Goal: Navigation & Orientation: Find specific page/section

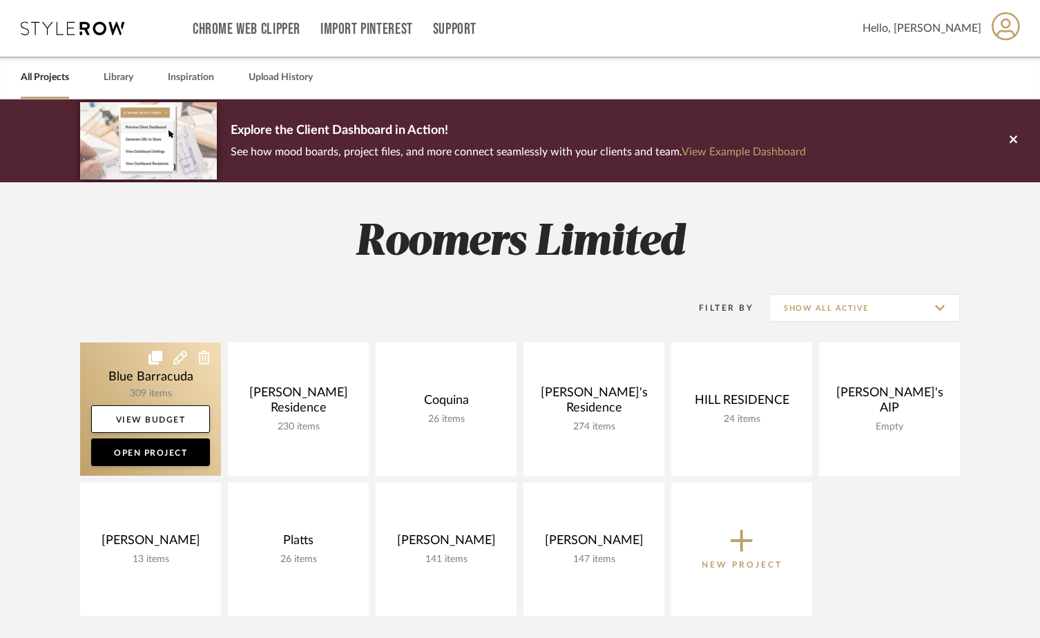
click at [173, 374] on link at bounding box center [150, 408] width 141 height 133
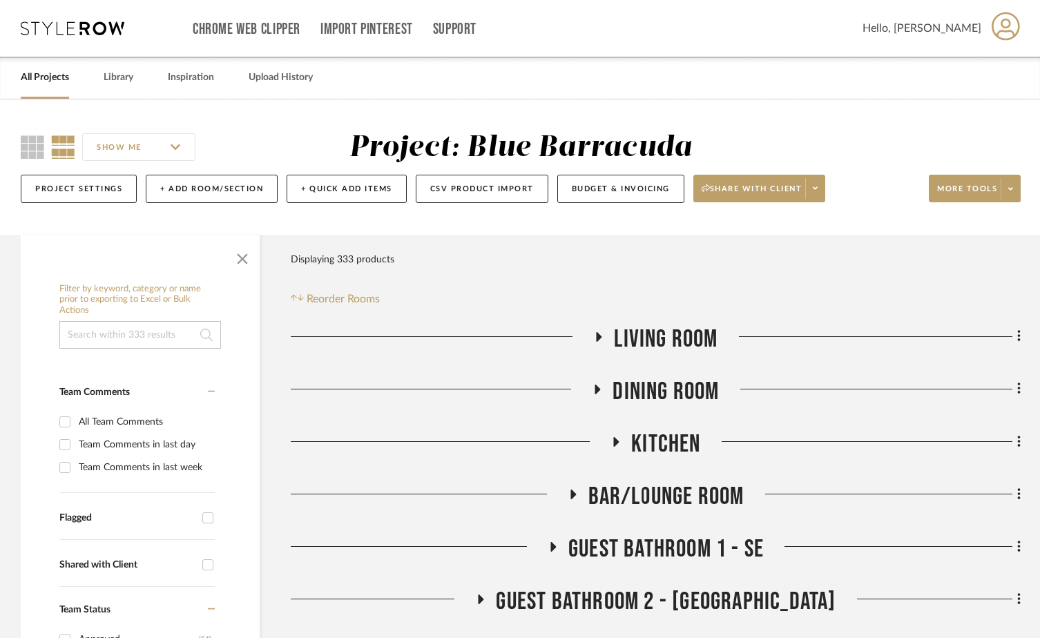
click at [599, 333] on icon at bounding box center [598, 336] width 17 height 10
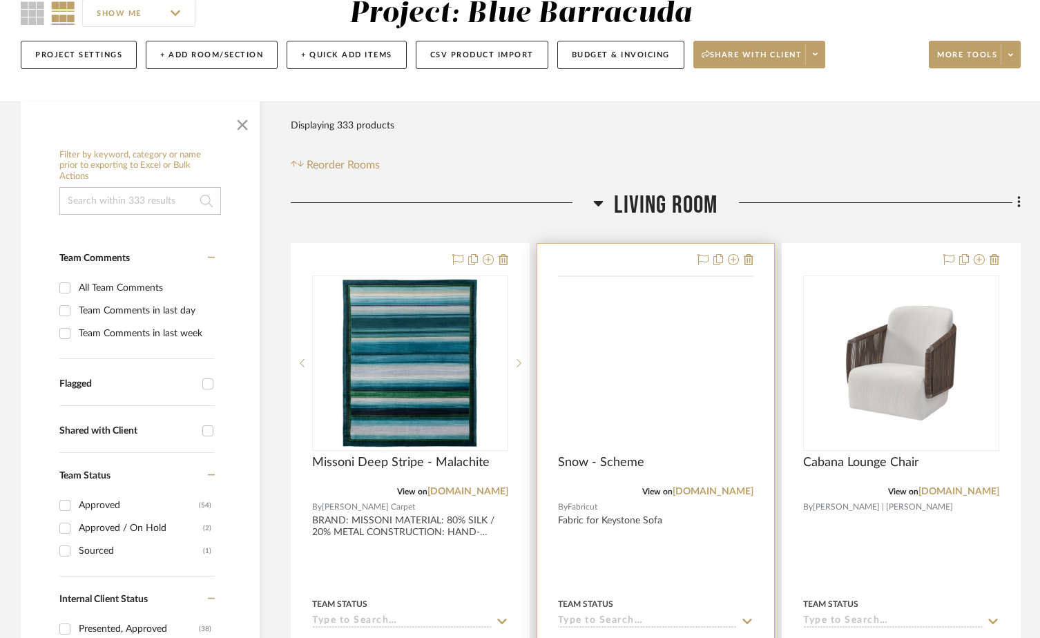
scroll to position [138, 0]
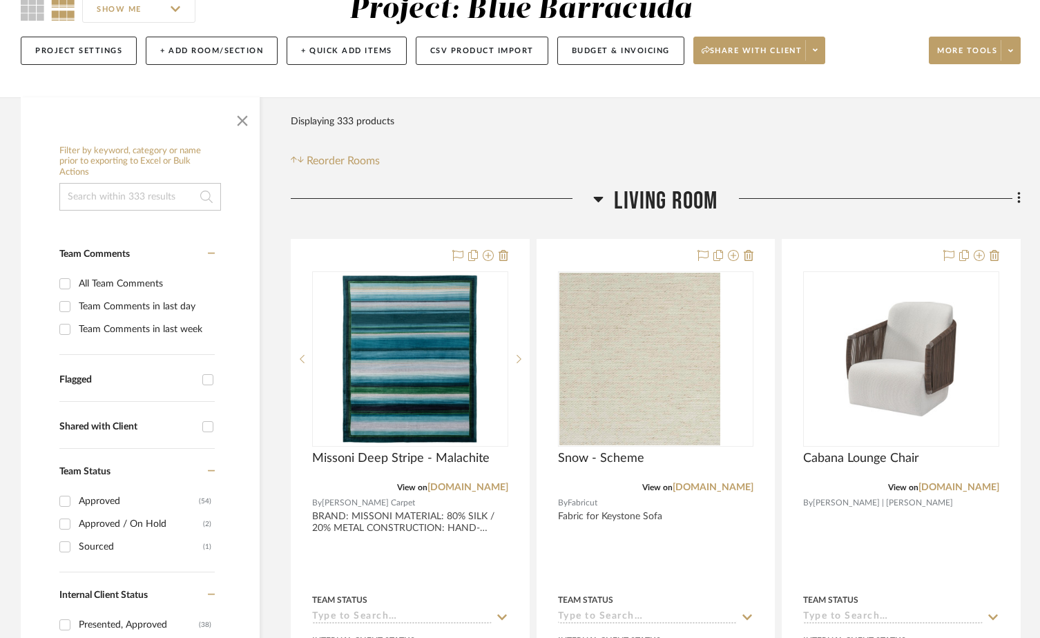
click at [609, 202] on h3 "Living Room" at bounding box center [655, 201] width 124 height 30
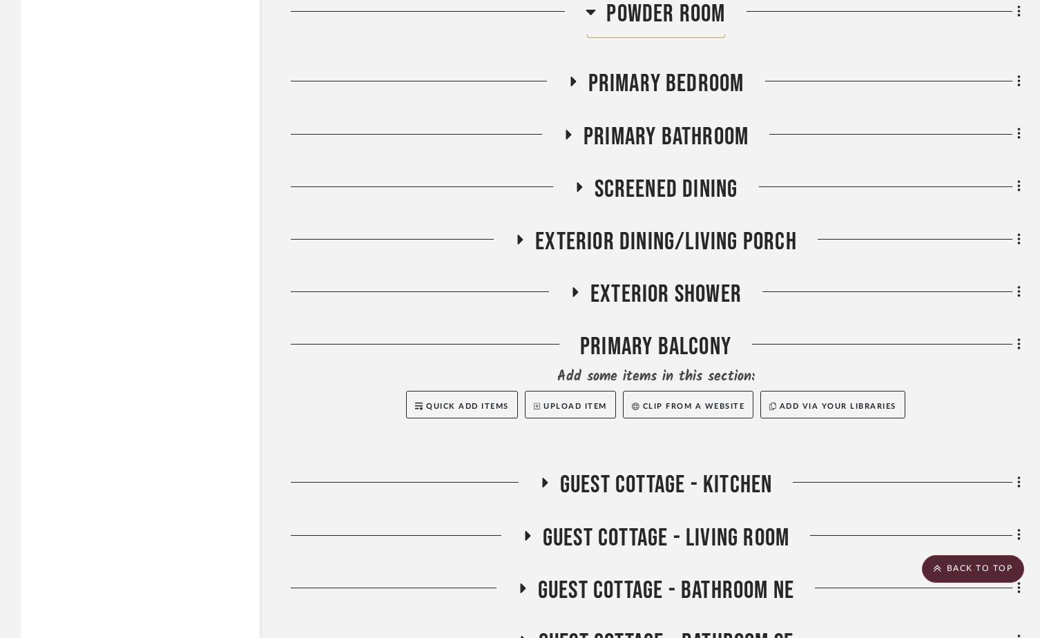
scroll to position [3170, 0]
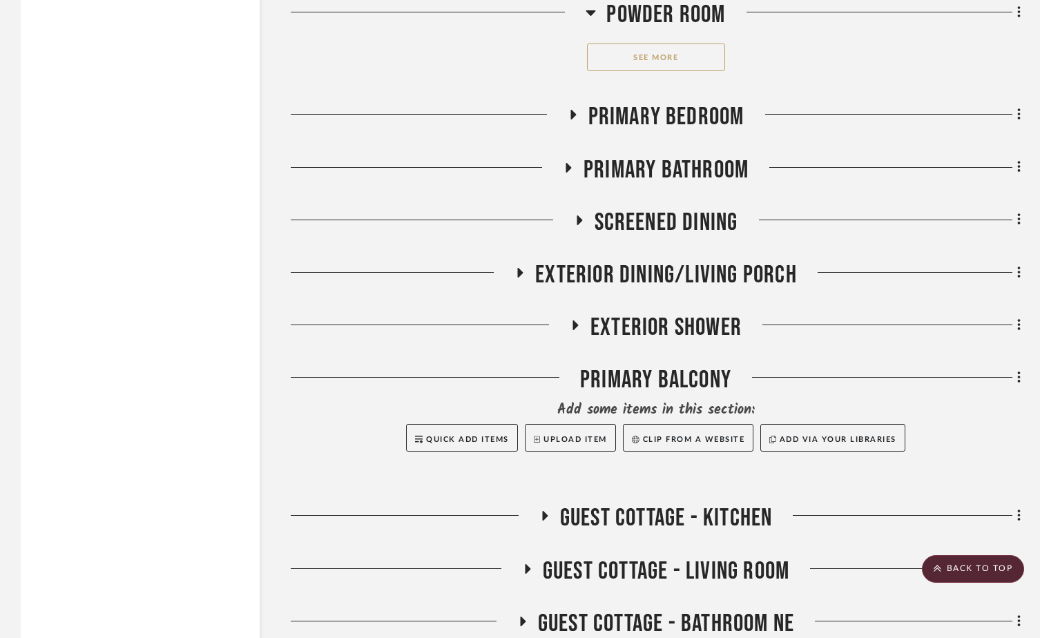
click at [533, 276] on h3 "Exterior Dining/Living Porch" at bounding box center [655, 275] width 282 height 30
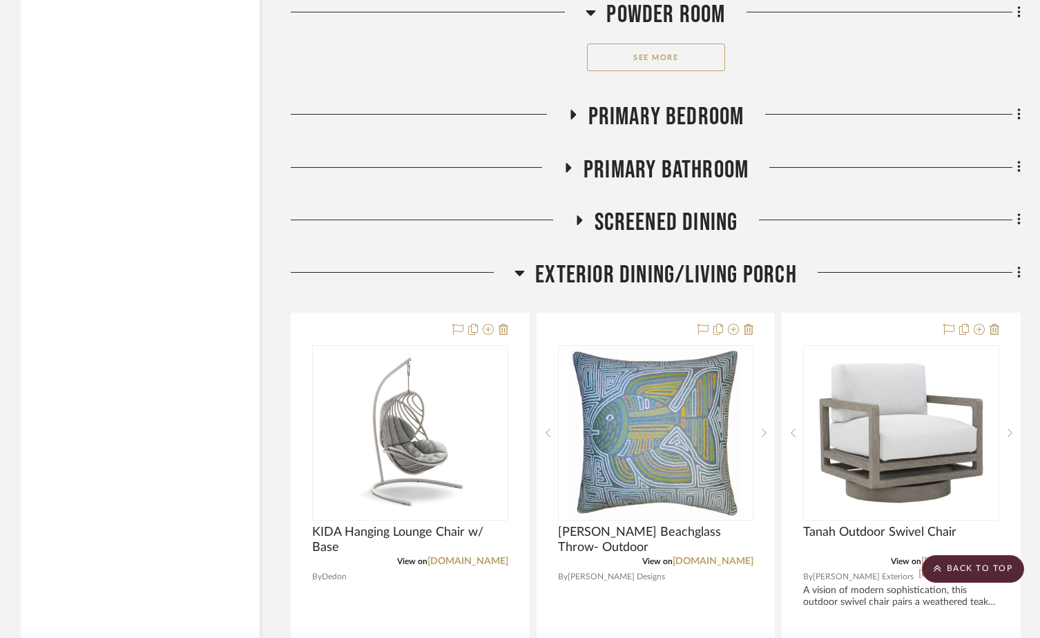
click at [529, 276] on h3 "Exterior Dining/Living Porch" at bounding box center [655, 275] width 282 height 30
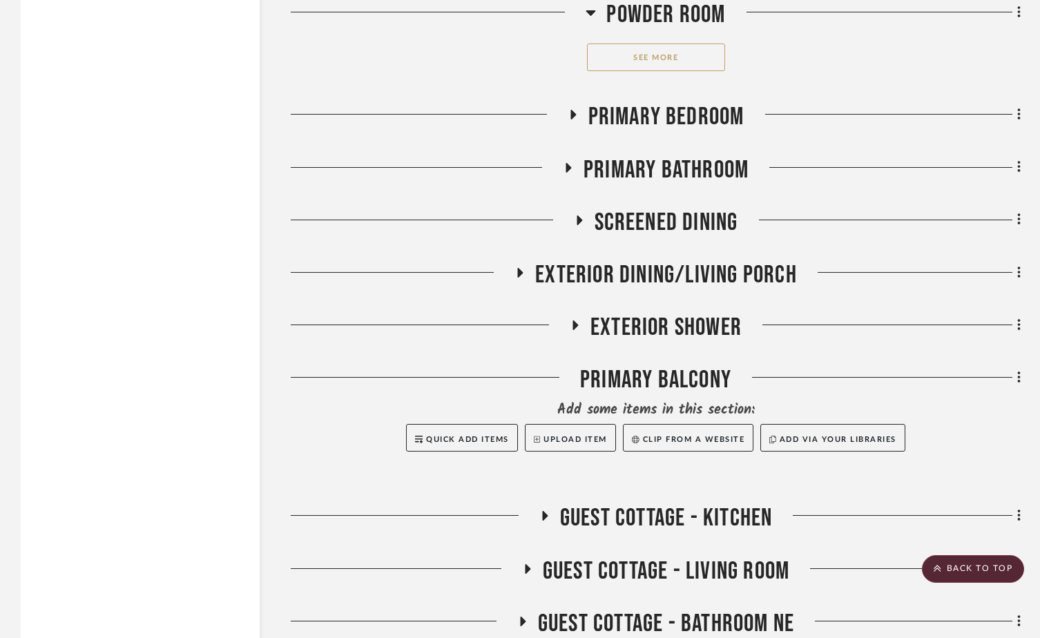
click at [583, 324] on icon at bounding box center [575, 325] width 17 height 10
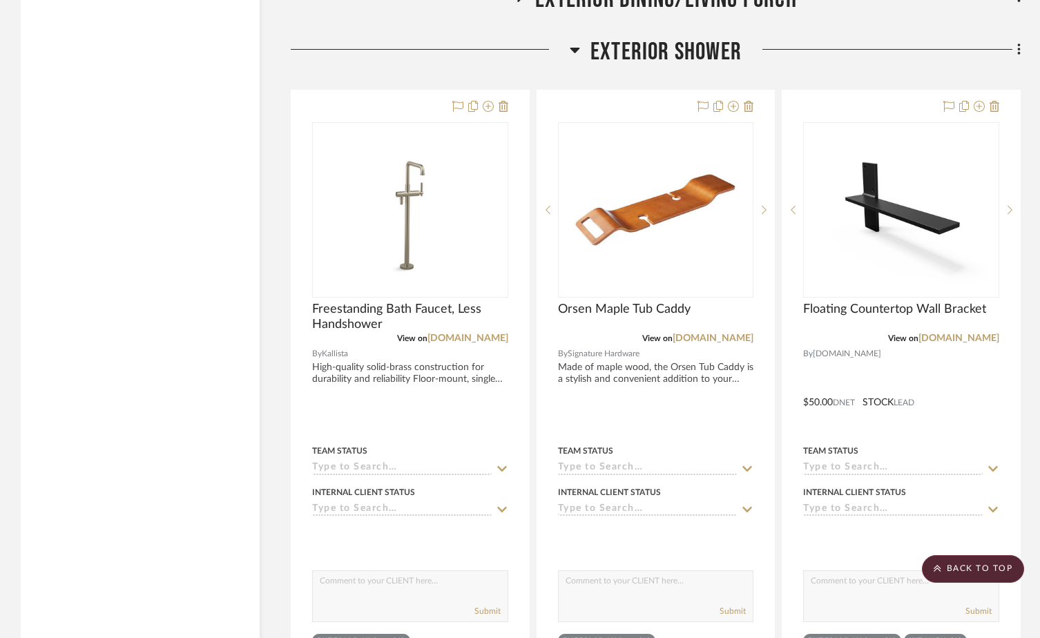
scroll to position [3446, 0]
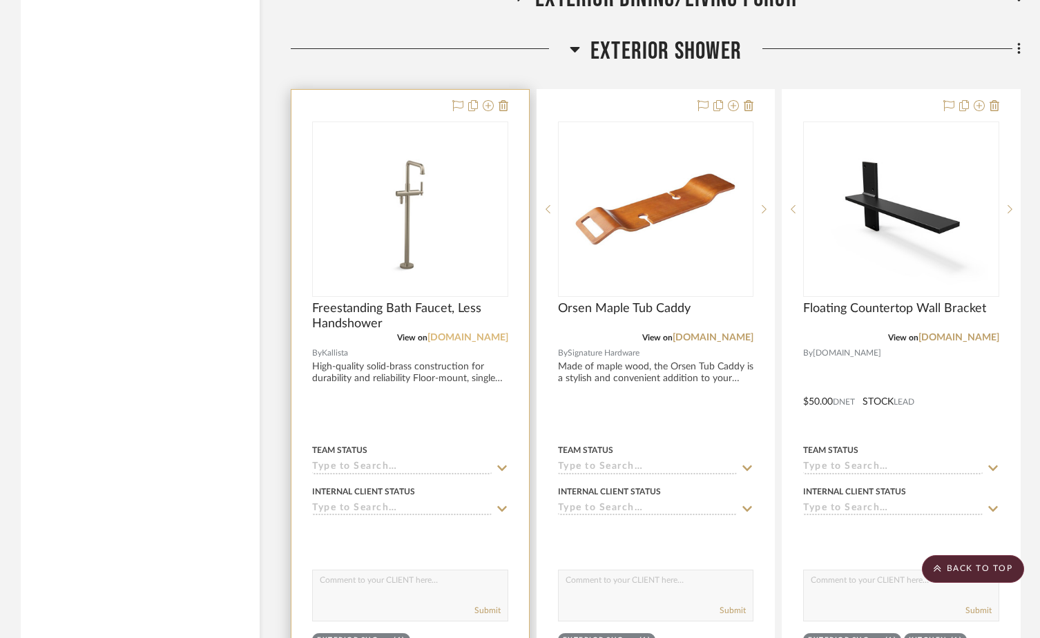
click at [471, 338] on link "[DOMAIN_NAME]" at bounding box center [467, 338] width 81 height 10
